Goal: Find specific page/section: Find specific page/section

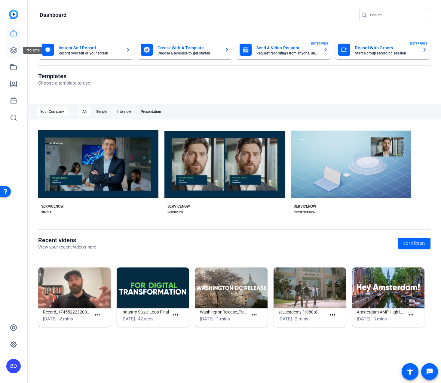
click at [15, 49] on icon at bounding box center [13, 50] width 7 height 7
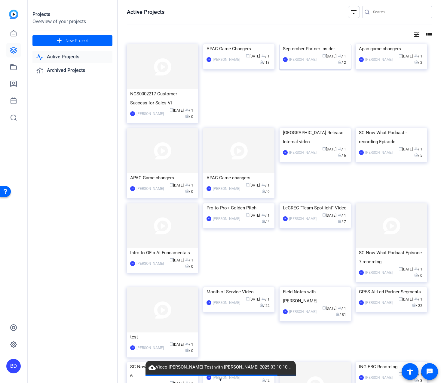
click at [299, 63] on div "[PERSON_NAME]" at bounding box center [302, 60] width 27 height 6
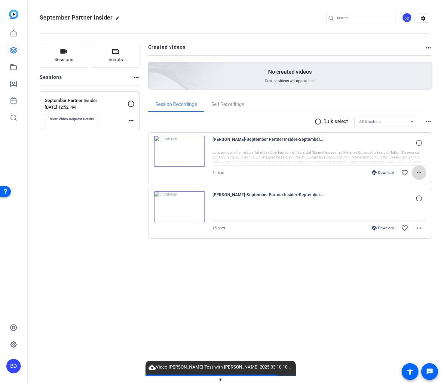
click at [419, 172] on mat-icon "more_horiz" at bounding box center [418, 172] width 7 height 7
click at [108, 164] on div at bounding box center [220, 191] width 441 height 383
